Goal: Information Seeking & Learning: Check status

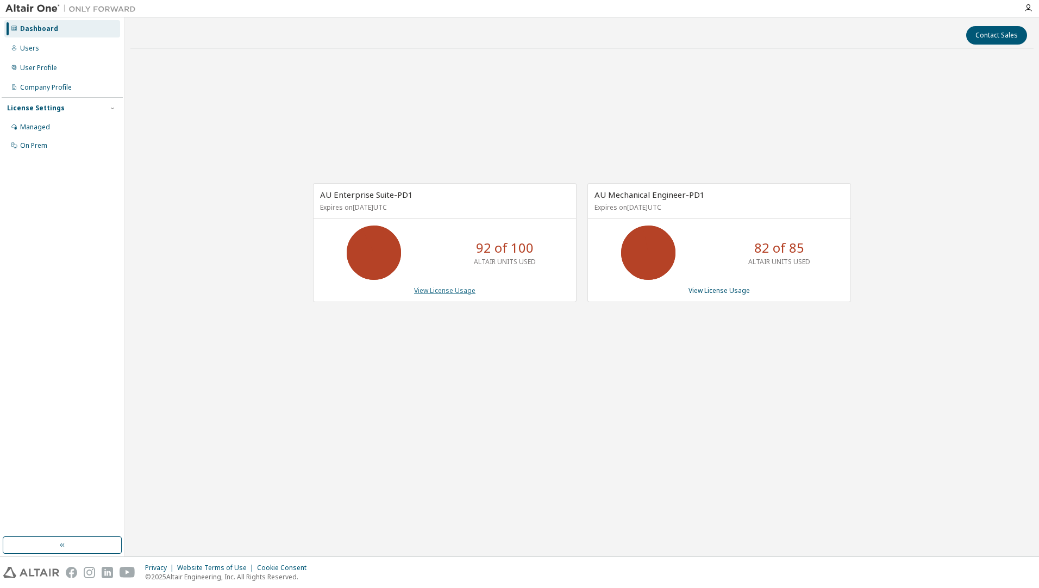
click at [436, 290] on link "View License Usage" at bounding box center [444, 290] width 61 height 9
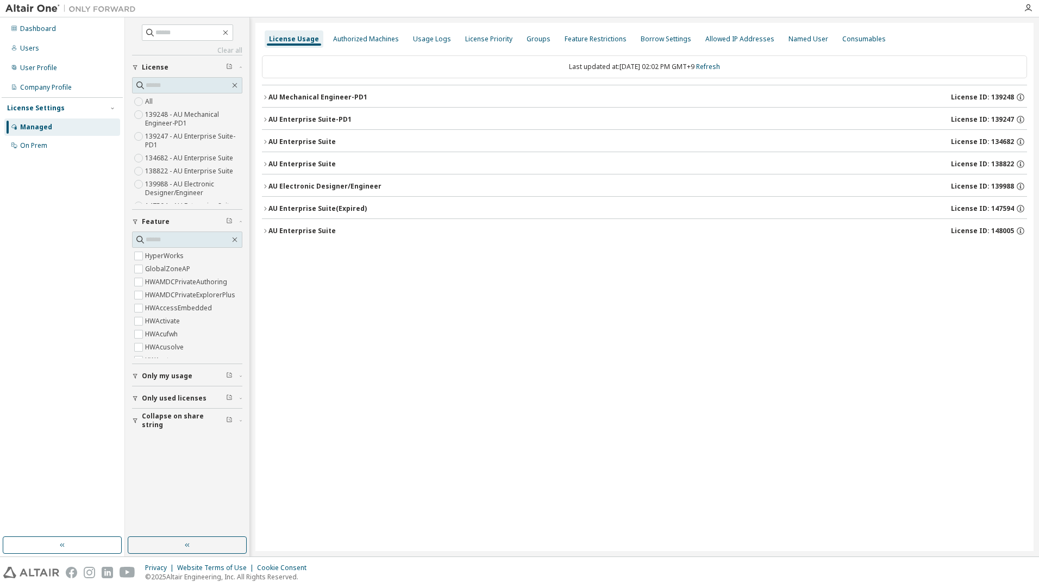
click at [375, 95] on div "AU Mechanical Engineer-PD1 License ID: 139248" at bounding box center [647, 97] width 758 height 10
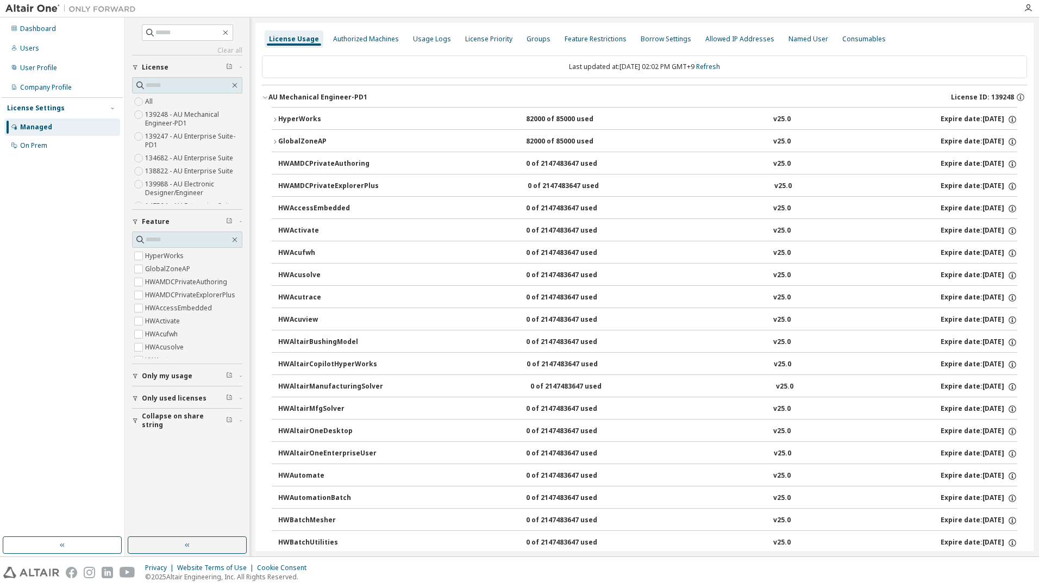
click at [299, 121] on div "HyperWorks" at bounding box center [327, 120] width 98 height 10
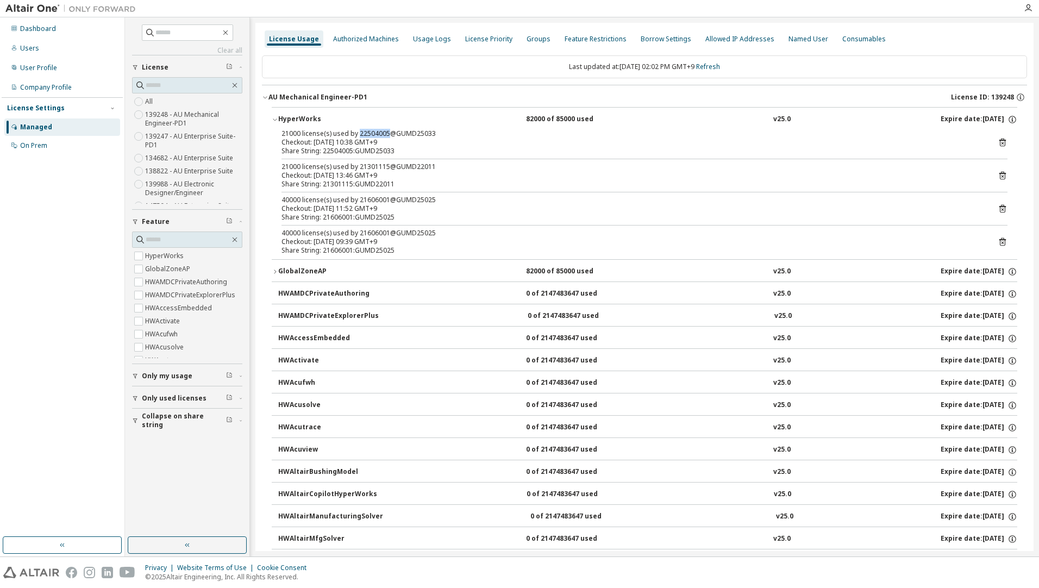
drag, startPoint x: 385, startPoint y: 132, endPoint x: 357, endPoint y: 133, distance: 28.3
click at [357, 133] on div "21000 license(s) used by 22504005@GUMD25033" at bounding box center [631, 133] width 700 height 9
copy div "22504005"
click at [306, 119] on div "HyperWorks" at bounding box center [327, 120] width 98 height 10
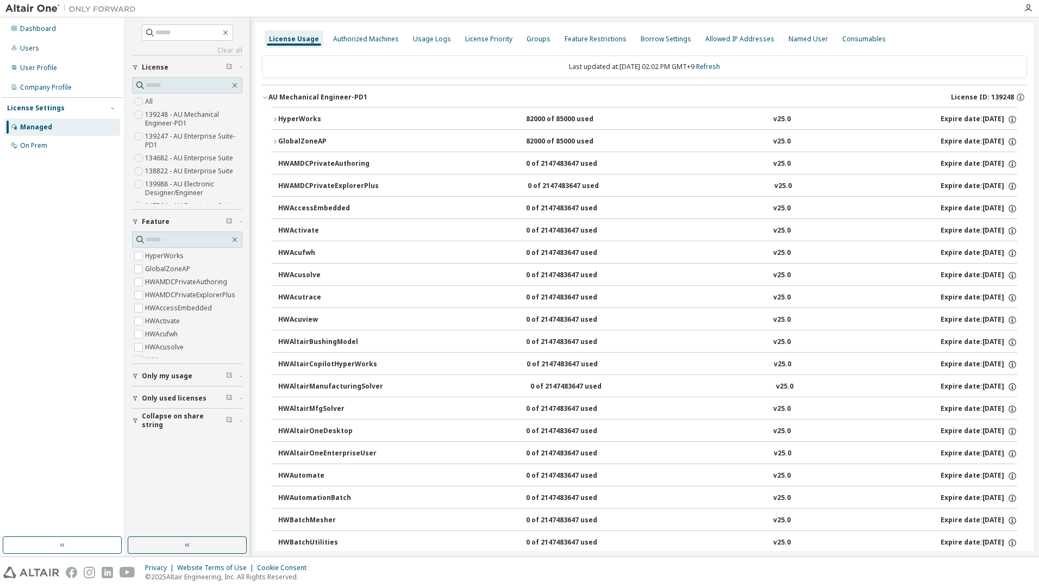
click at [308, 137] on div "GlobalZoneAP" at bounding box center [327, 142] width 98 height 10
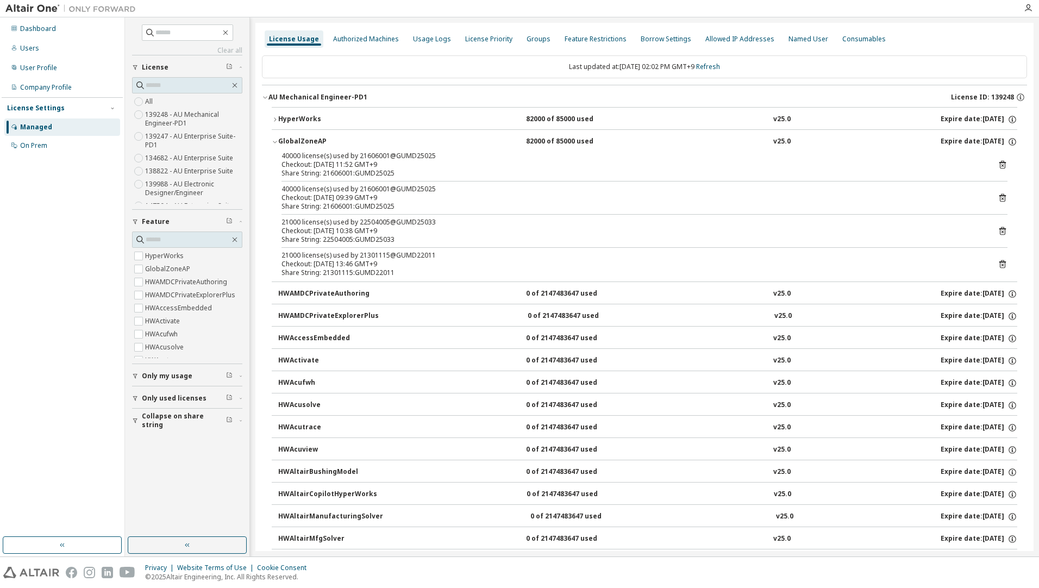
click at [305, 139] on div "GlobalZoneAP" at bounding box center [327, 142] width 98 height 10
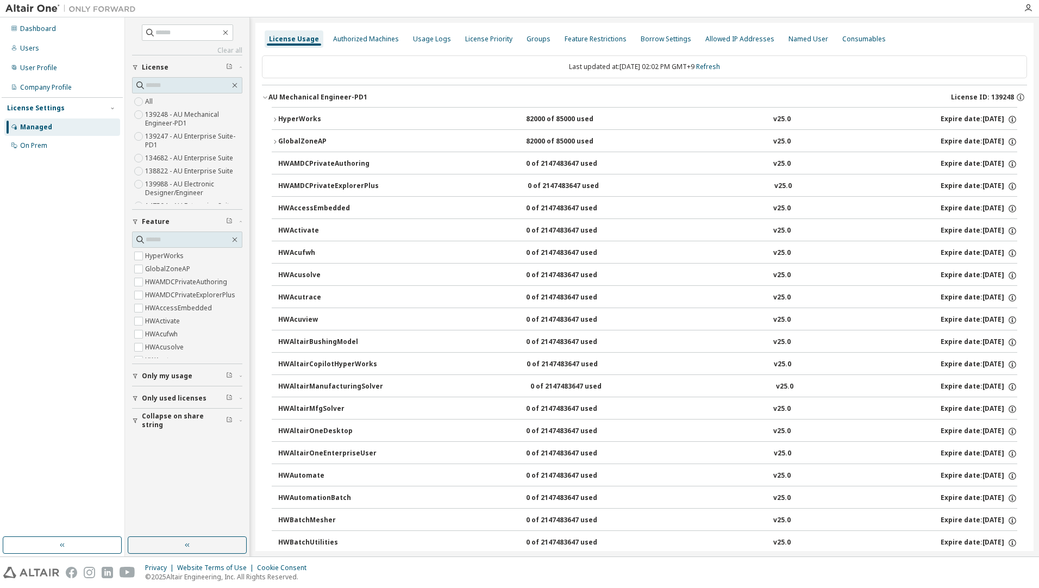
click at [264, 102] on button "AU Mechanical Engineer-PD1 License ID: 139248" at bounding box center [644, 97] width 765 height 24
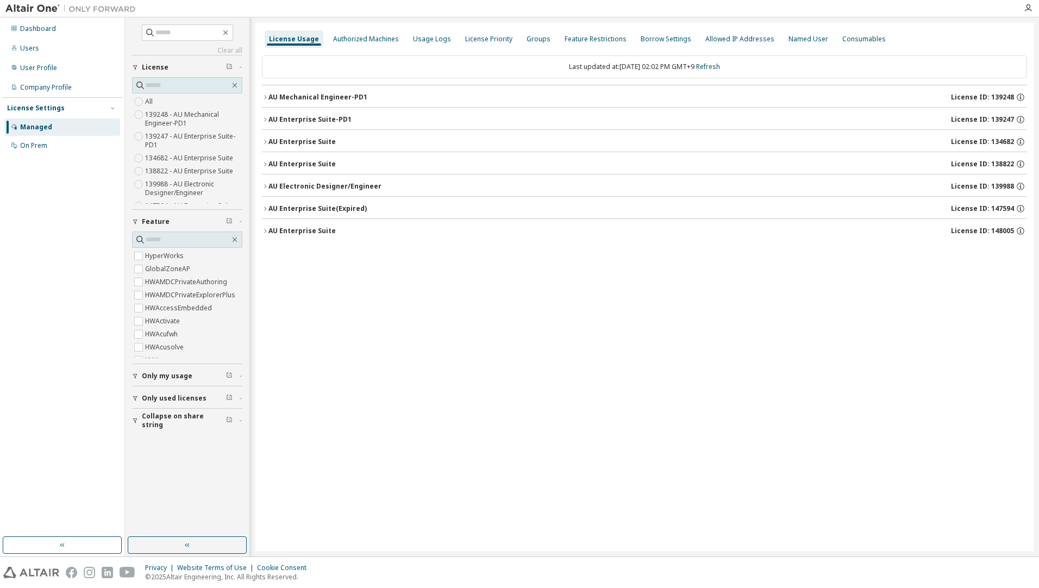
click at [284, 101] on div "AU Mechanical Engineer-PD1" at bounding box center [317, 97] width 99 height 9
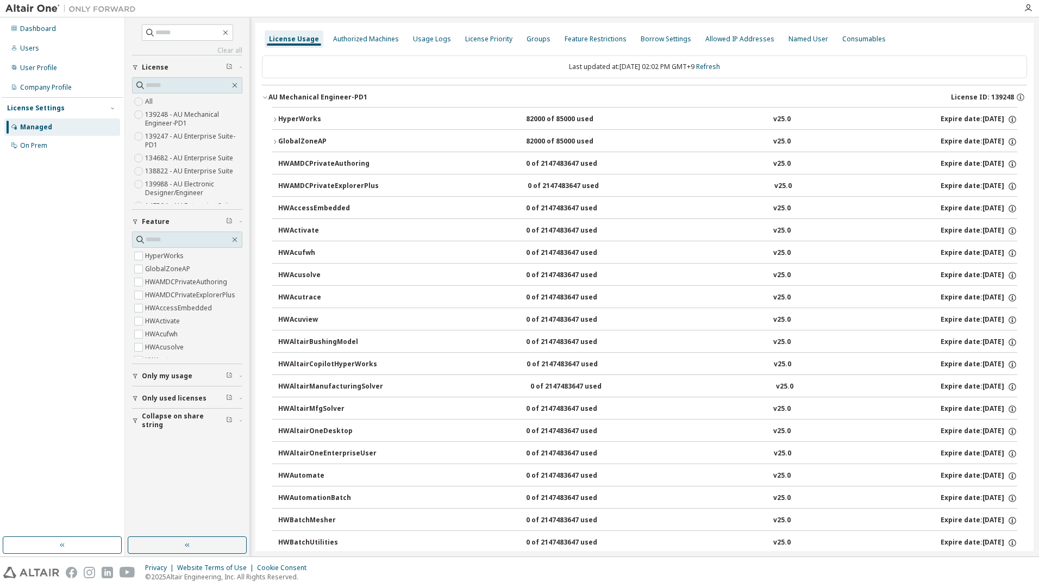
click at [284, 101] on div "AU Mechanical Engineer-PD1" at bounding box center [317, 97] width 99 height 9
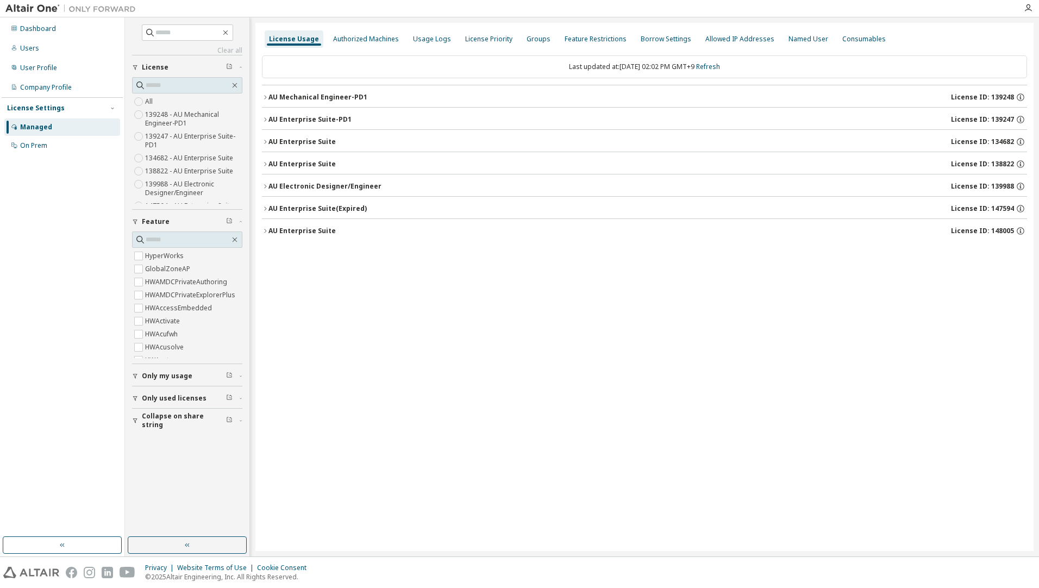
click at [275, 123] on div "AU Enterprise Suite-PD1" at bounding box center [309, 119] width 83 height 9
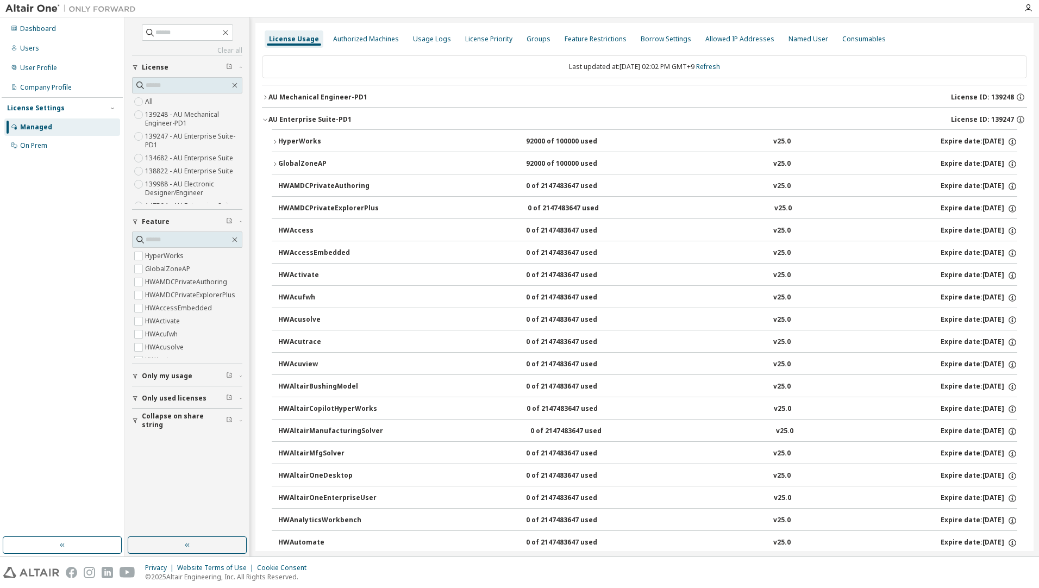
click at [287, 141] on div "HyperWorks" at bounding box center [327, 142] width 98 height 10
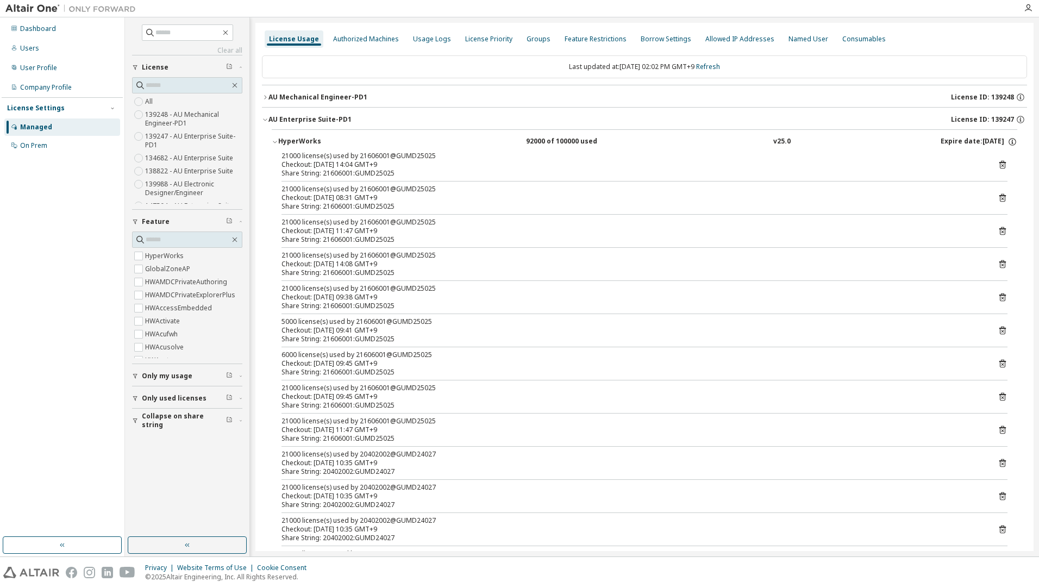
click at [301, 140] on div "HyperWorks" at bounding box center [327, 142] width 98 height 10
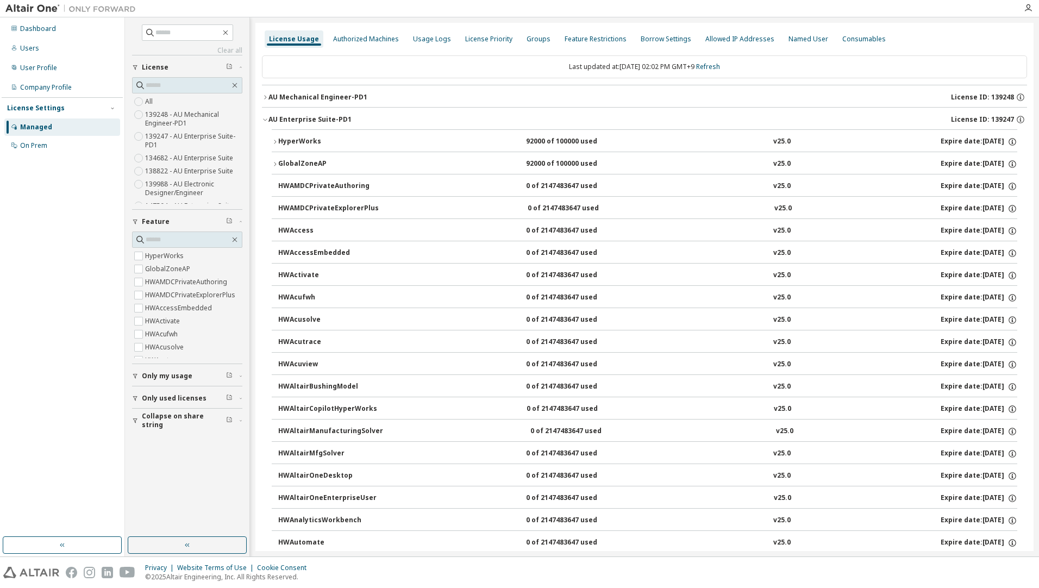
click at [303, 134] on button "HyperWorks 92000 of 100000 used v25.0 Expire date: 2026-04-01" at bounding box center [644, 142] width 745 height 24
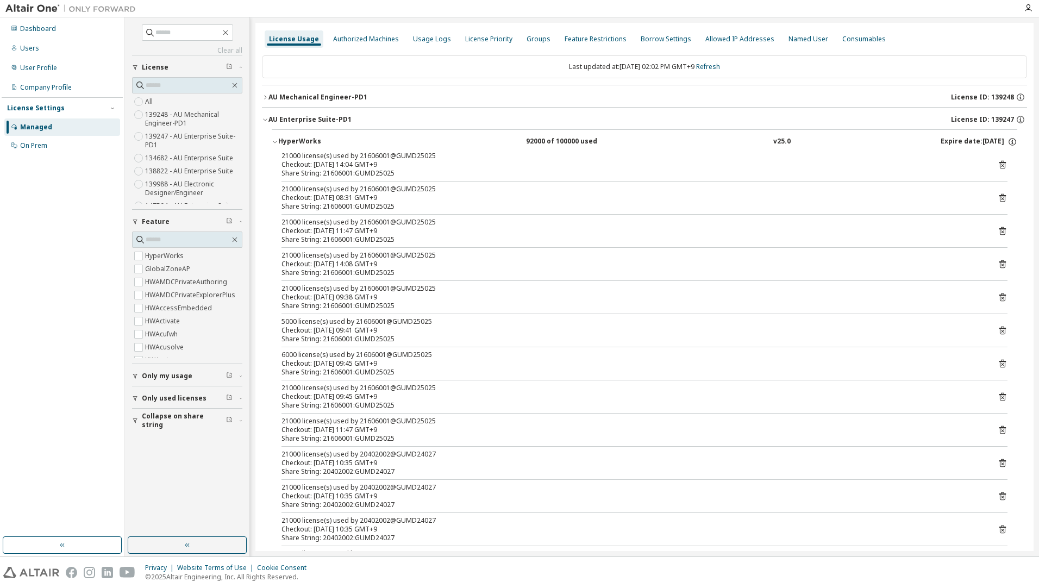
click at [302, 133] on button "HyperWorks 92000 of 100000 used v25.0 Expire date: 2026-04-01" at bounding box center [644, 142] width 745 height 24
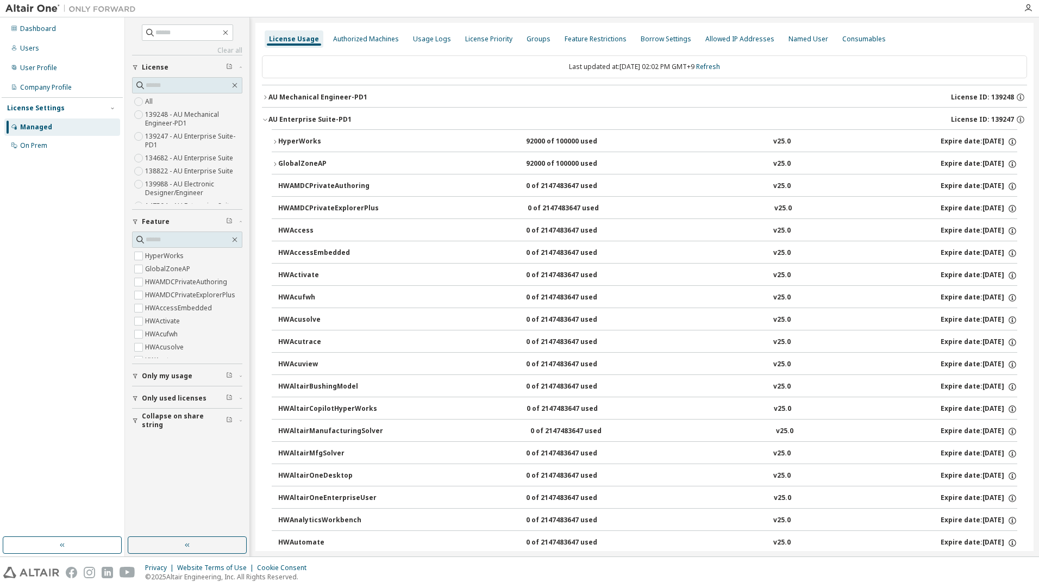
click at [303, 102] on button "AU Mechanical Engineer-PD1 License ID: 139248" at bounding box center [644, 97] width 765 height 24
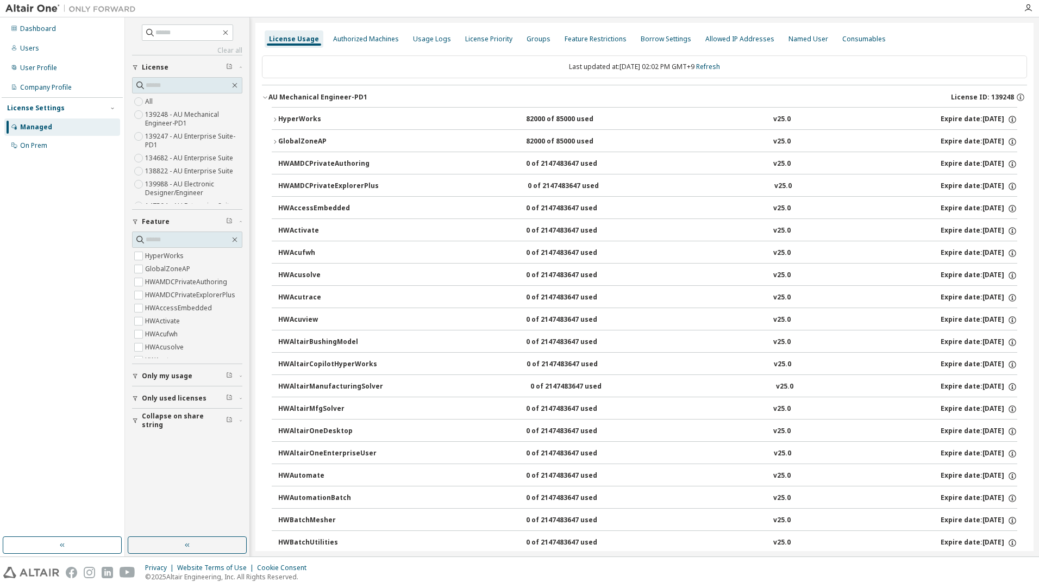
click at [303, 102] on button "AU Mechanical Engineer-PD1 License ID: 139248" at bounding box center [644, 97] width 765 height 24
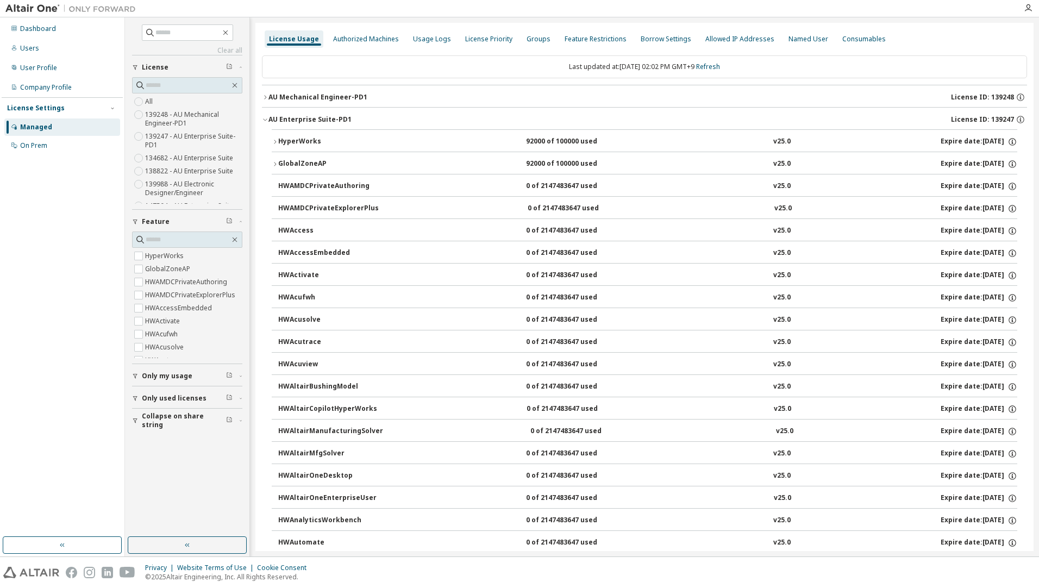
click at [303, 102] on button "AU Mechanical Engineer-PD1 License ID: 139248" at bounding box center [644, 97] width 765 height 24
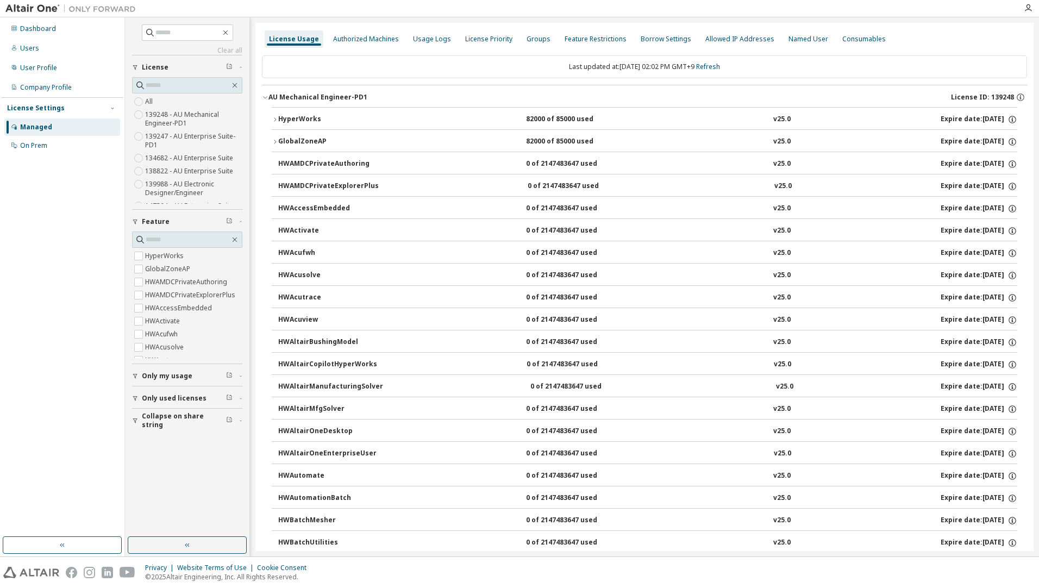
click at [301, 116] on div "HyperWorks" at bounding box center [327, 120] width 98 height 10
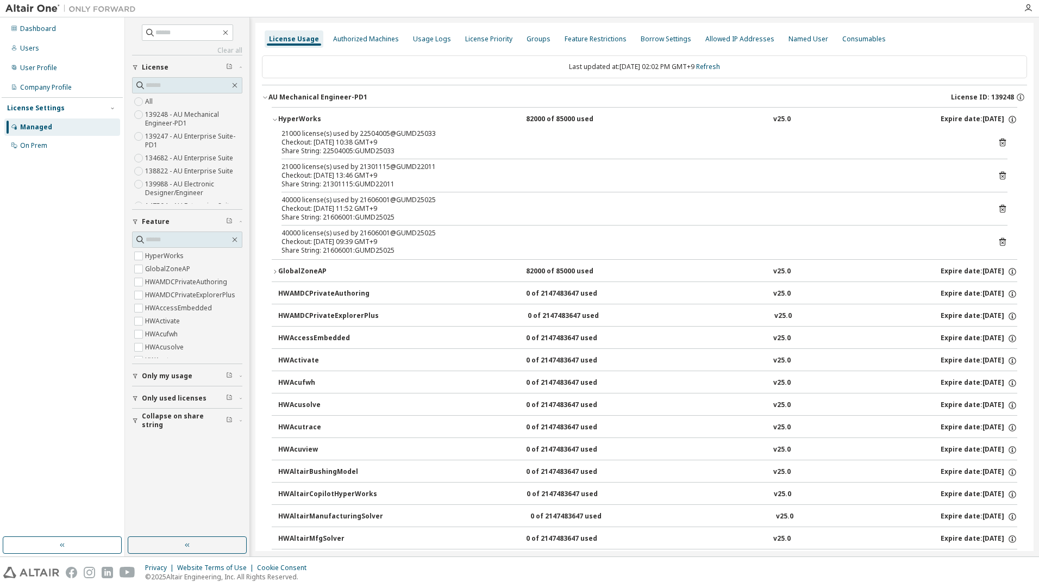
click at [301, 116] on div "HyperWorks" at bounding box center [327, 120] width 98 height 10
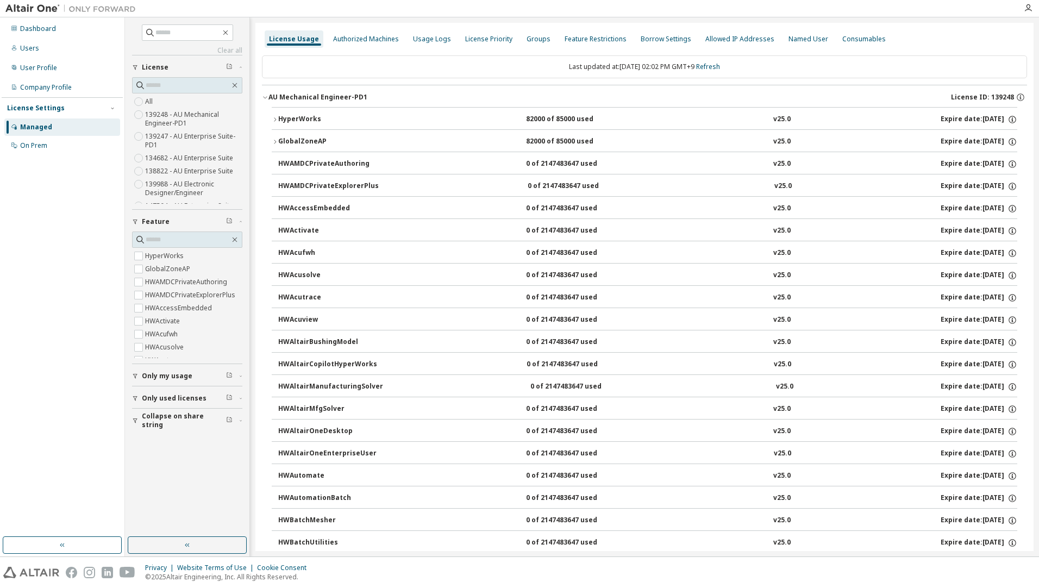
click at [265, 99] on icon "button" at bounding box center [265, 97] width 7 height 7
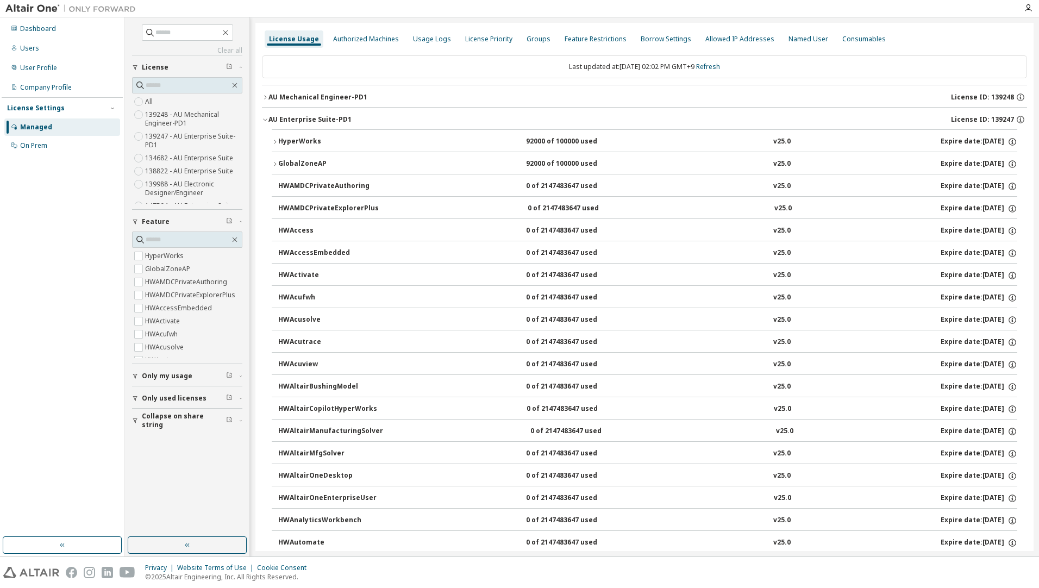
click at [265, 99] on icon "button" at bounding box center [265, 97] width 2 height 4
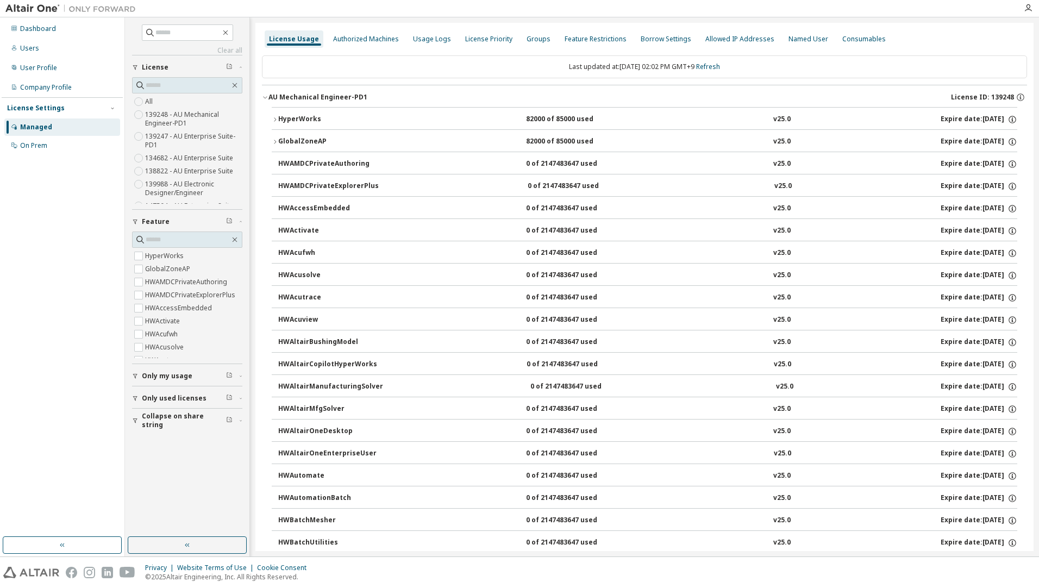
click at [265, 99] on icon "button" at bounding box center [265, 97] width 7 height 7
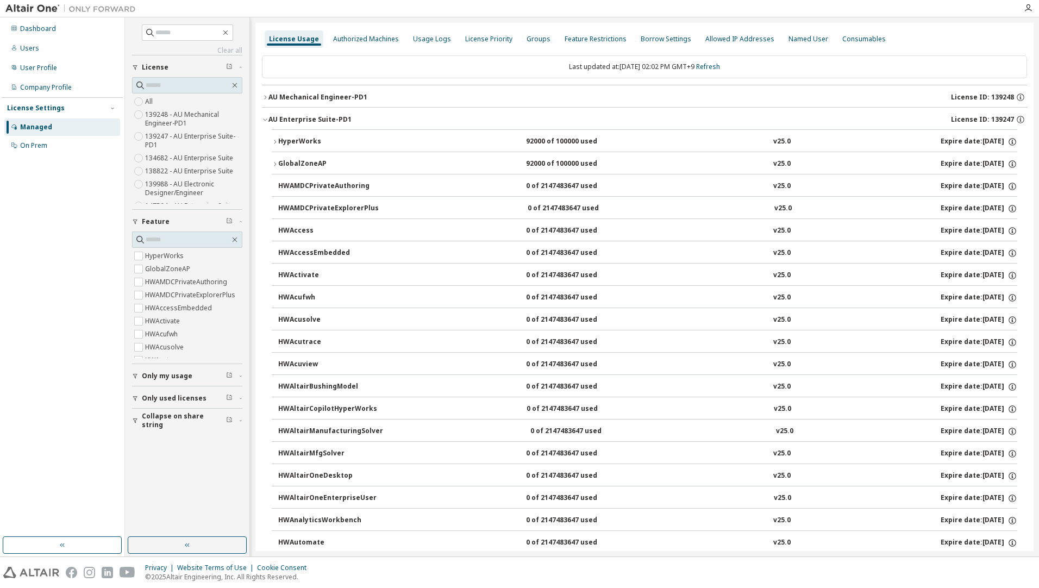
click at [309, 123] on div "AU Enterprise Suite-PD1" at bounding box center [309, 119] width 83 height 9
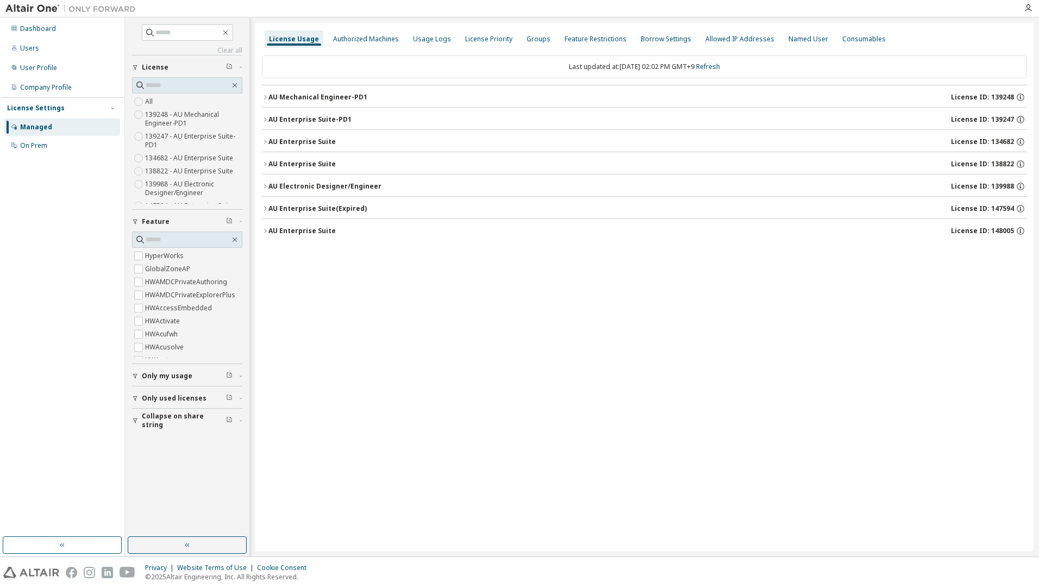
click at [309, 123] on div "AU Enterprise Suite-PD1" at bounding box center [309, 119] width 83 height 9
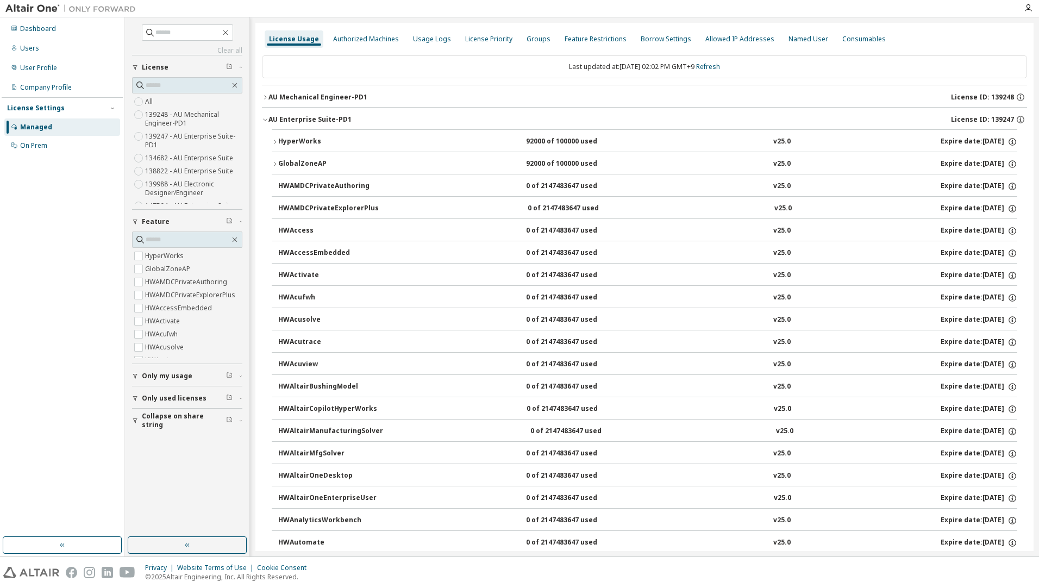
click at [311, 142] on div "HyperWorks" at bounding box center [327, 142] width 98 height 10
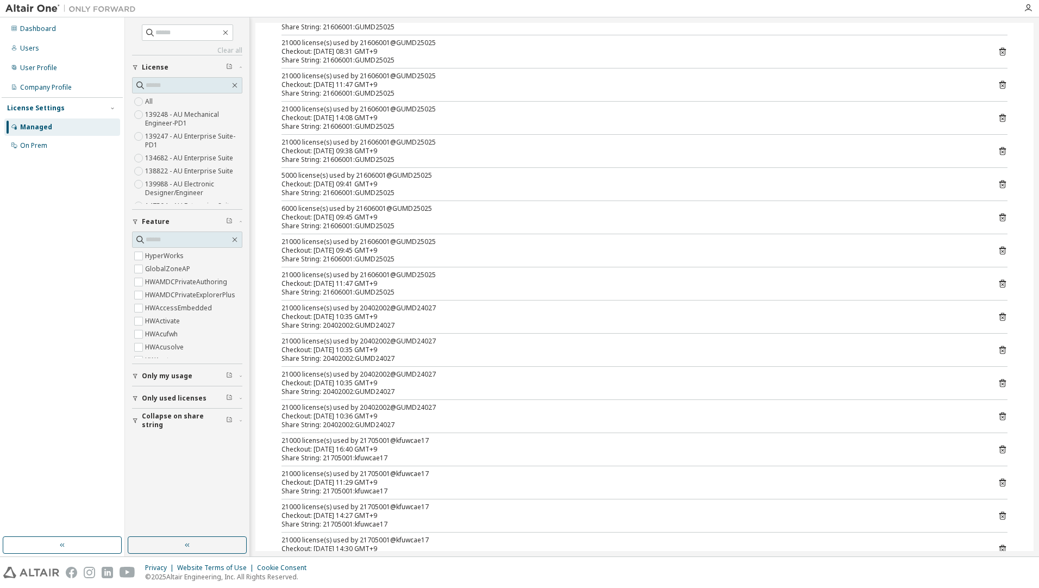
scroll to position [163, 0]
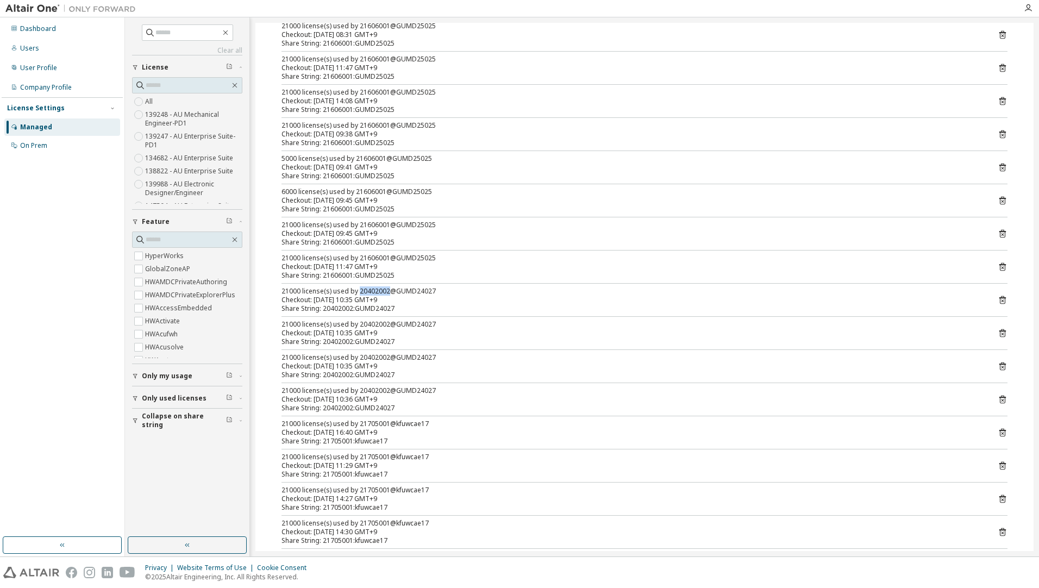
drag, startPoint x: 385, startPoint y: 291, endPoint x: 358, endPoint y: 292, distance: 27.8
click at [358, 292] on div "21000 license(s) used by 20402002@GUMD24027" at bounding box center [631, 291] width 700 height 9
copy div "20402002"
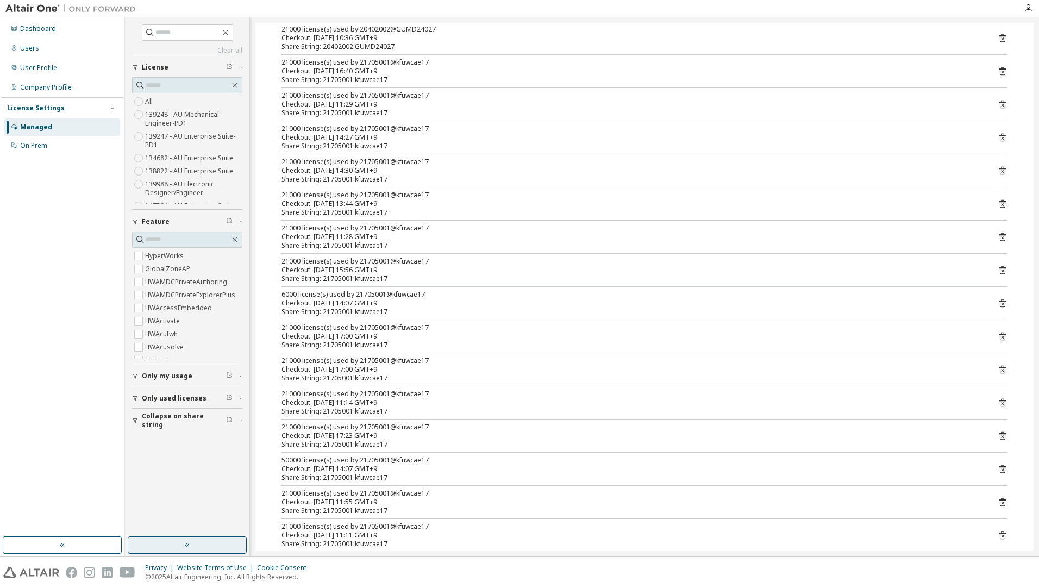
scroll to position [543, 0]
